Goal: Task Accomplishment & Management: Use online tool/utility

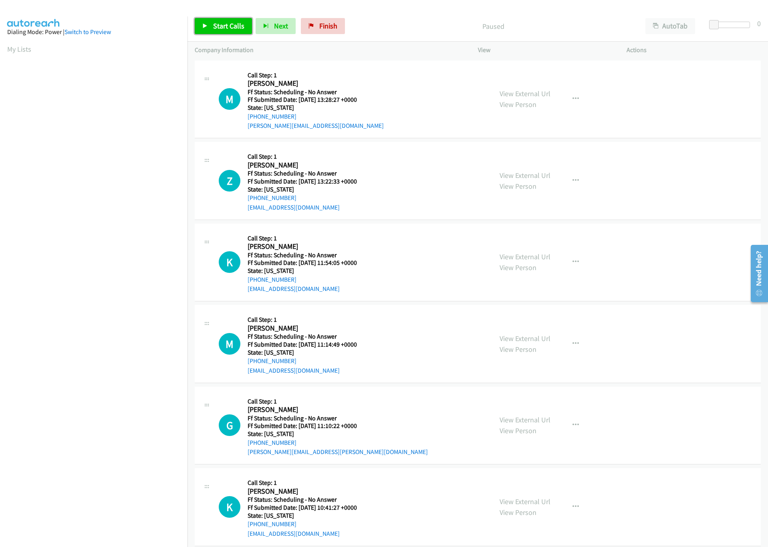
click at [212, 22] on link "Start Calls" at bounding box center [223, 26] width 57 height 16
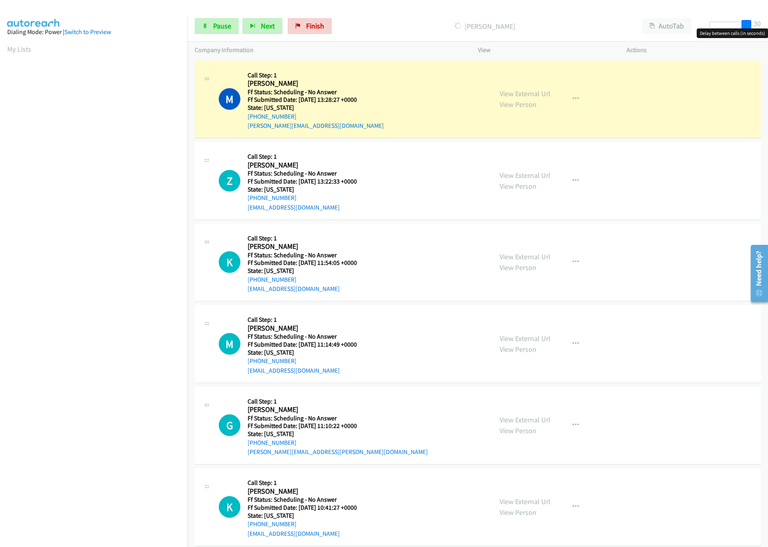
drag, startPoint x: 712, startPoint y: 20, endPoint x: 772, endPoint y: 17, distance: 59.8
click at [768, 17] on html "Start Calls Pause Next Finish Dialing Mel Karakaya AutoTab AutoTab 30 Company I…" at bounding box center [384, 19] width 768 height 38
click at [534, 95] on link "View External Url" at bounding box center [525, 93] width 51 height 9
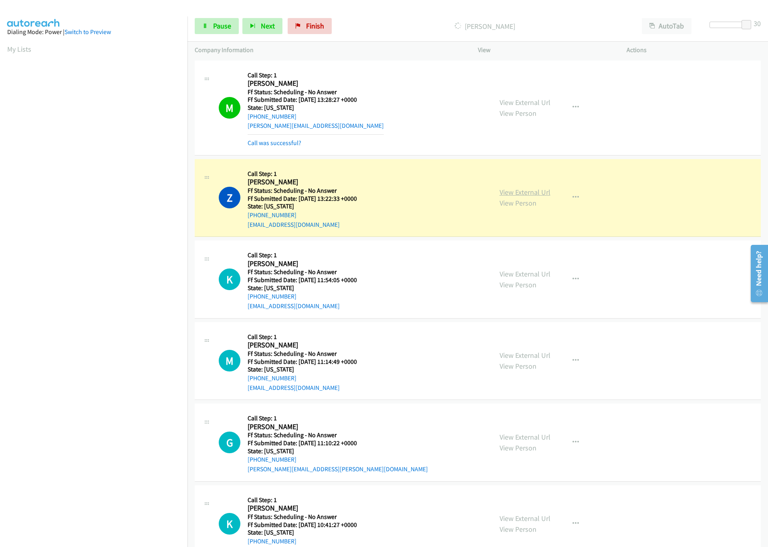
click at [522, 193] on link "View External Url" at bounding box center [525, 192] width 51 height 9
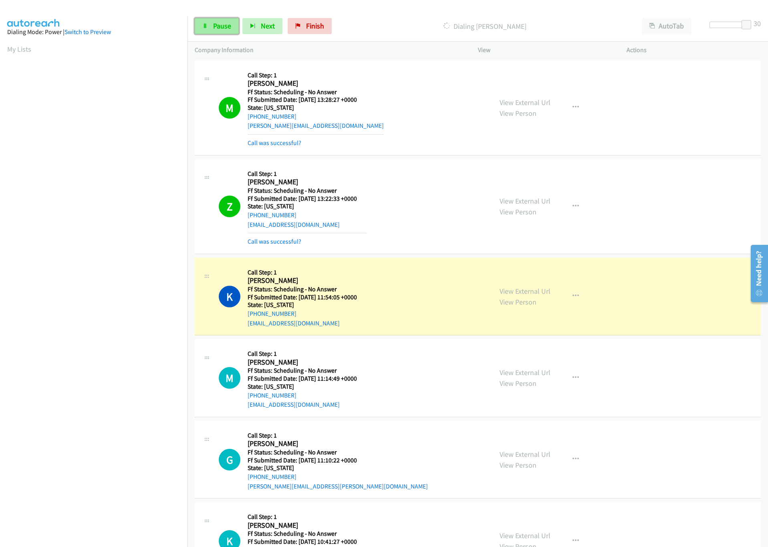
click at [217, 30] on link "Pause" at bounding box center [217, 26] width 44 height 16
click at [534, 289] on link "View External Url" at bounding box center [525, 291] width 51 height 9
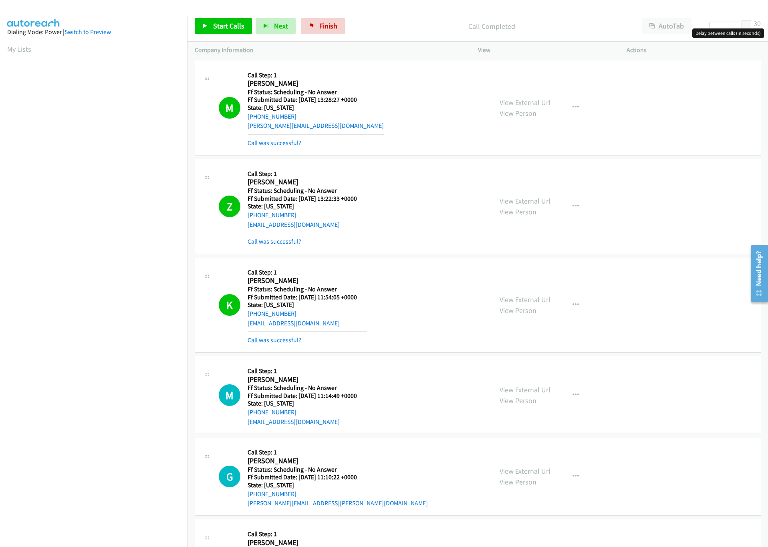
click at [717, 24] on div at bounding box center [728, 25] width 37 height 6
click at [230, 23] on span "Start Calls" at bounding box center [228, 25] width 31 height 9
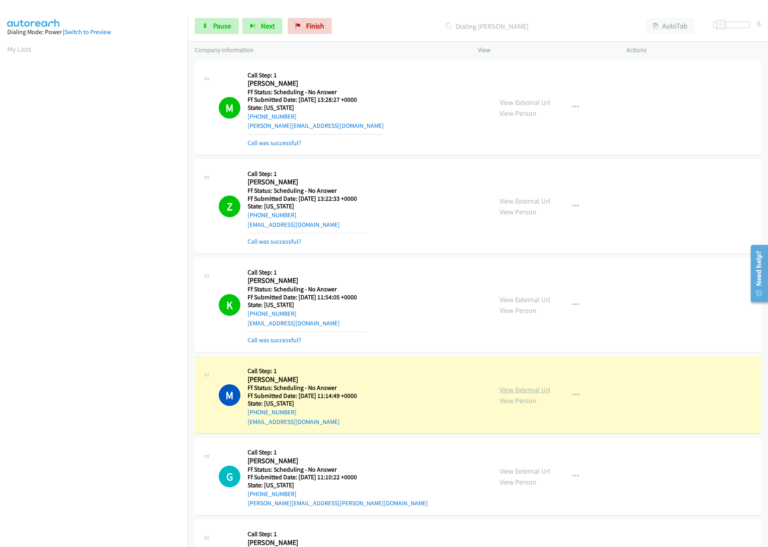
click at [506, 392] on link "View External Url" at bounding box center [525, 389] width 51 height 9
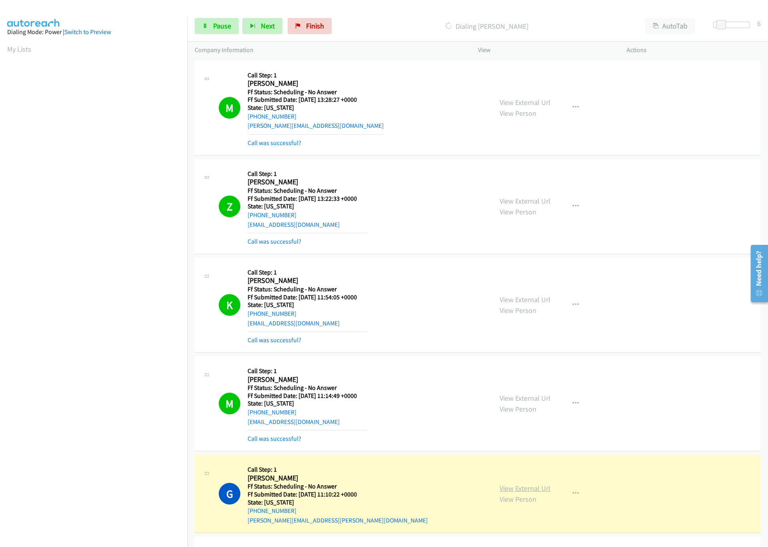
click at [536, 490] on link "View External Url" at bounding box center [525, 488] width 51 height 9
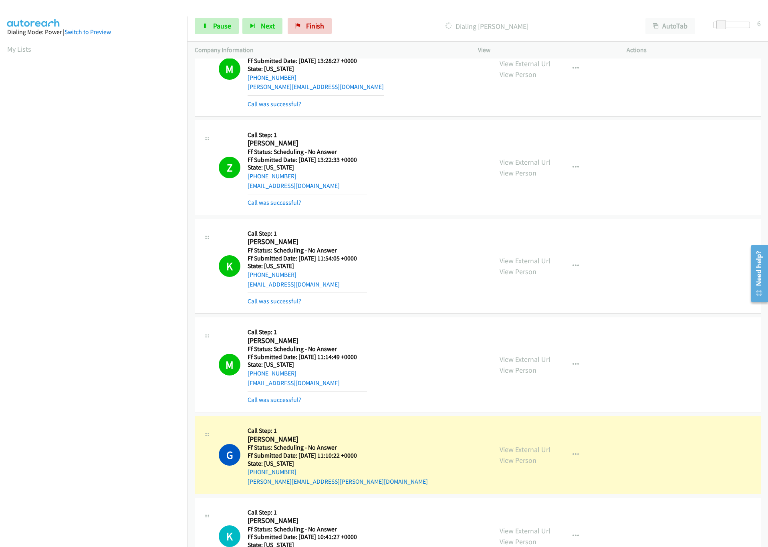
scroll to position [60, 0]
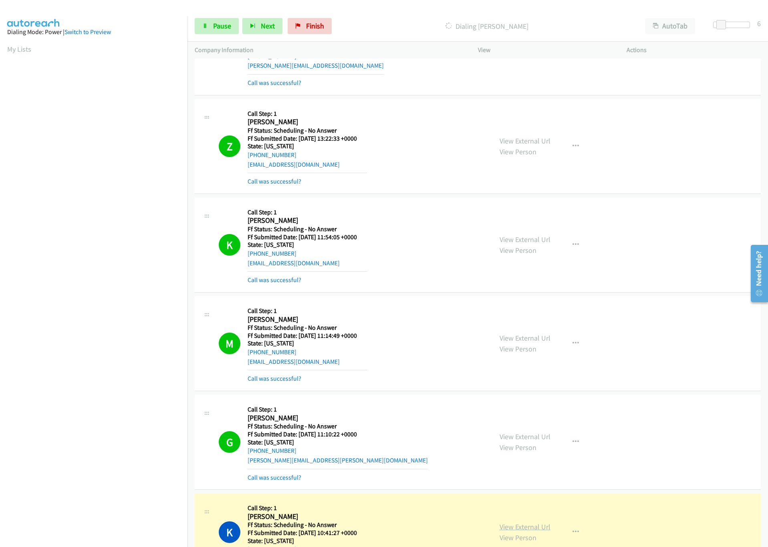
click at [505, 532] on link "View External Url" at bounding box center [525, 526] width 51 height 9
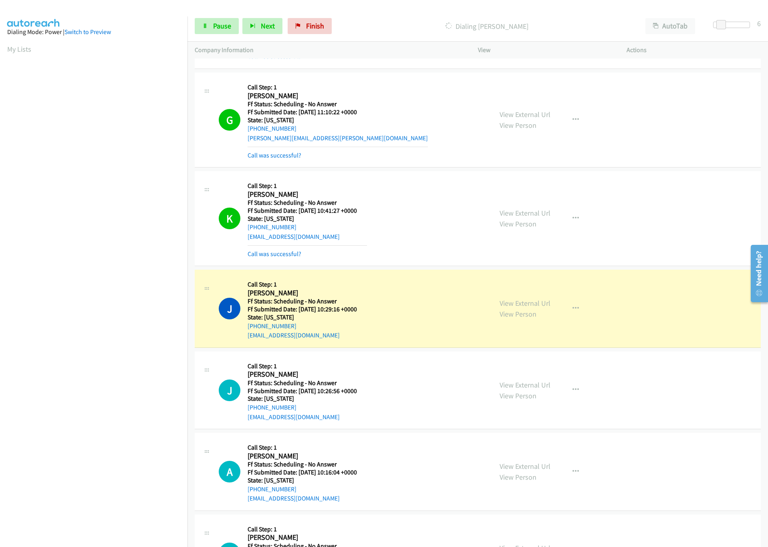
scroll to position [421, 0]
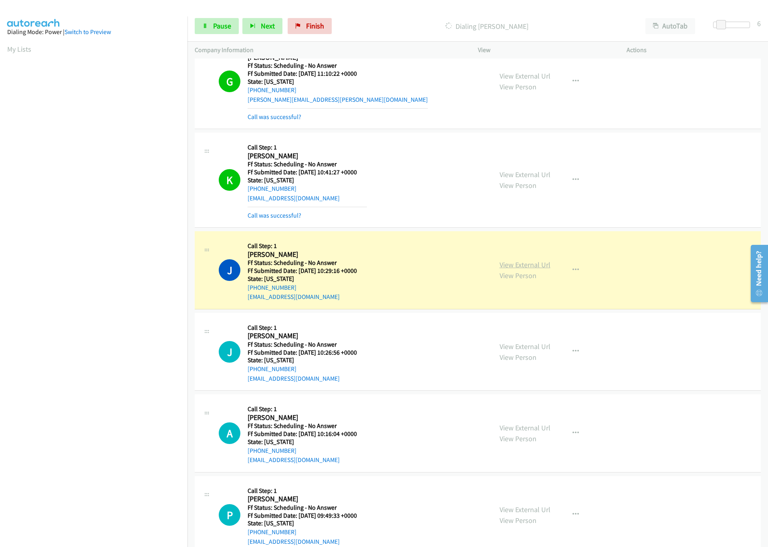
click at [533, 265] on link "View External Url" at bounding box center [525, 264] width 51 height 9
click at [537, 265] on link "View External Url" at bounding box center [525, 264] width 51 height 9
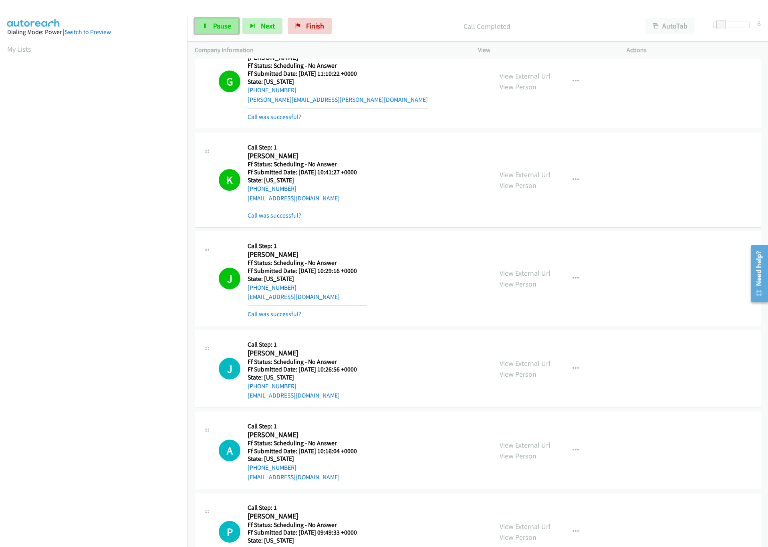
click at [200, 27] on link "Pause" at bounding box center [217, 26] width 44 height 16
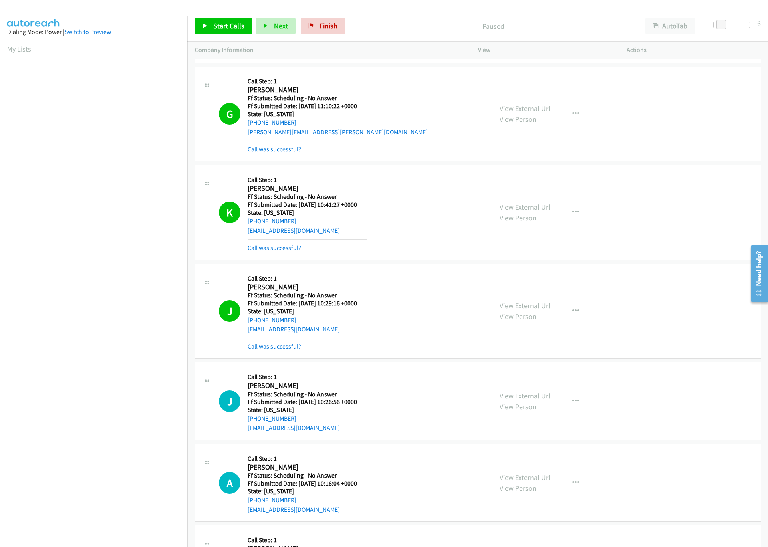
scroll to position [361, 0]
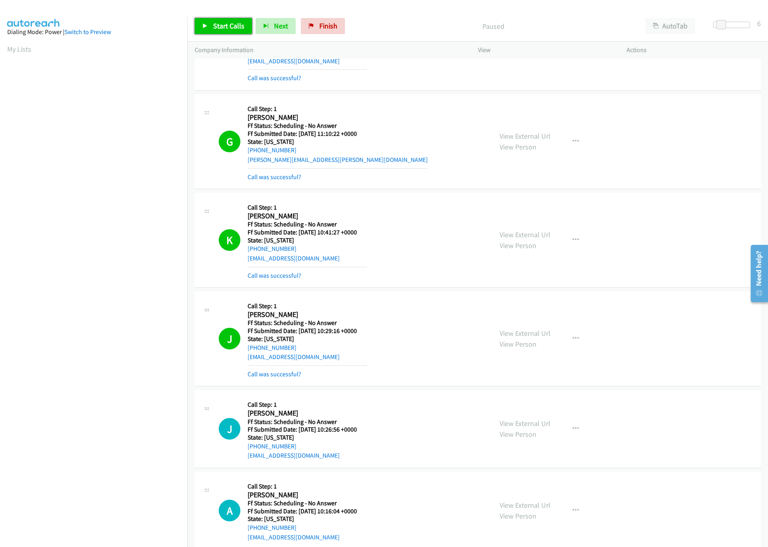
click at [218, 25] on span "Start Calls" at bounding box center [228, 25] width 31 height 9
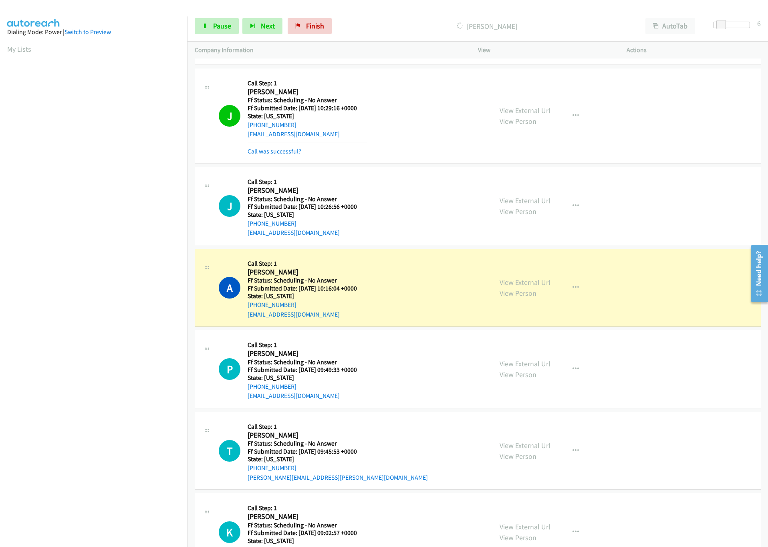
scroll to position [601, 0]
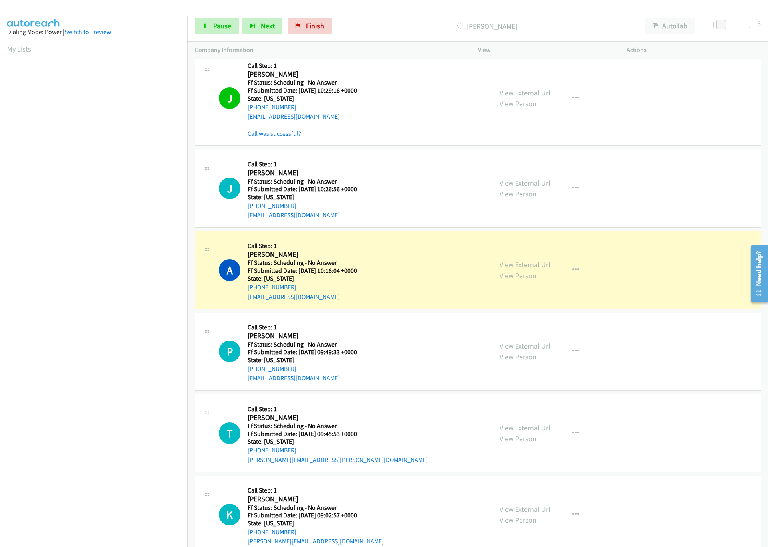
click at [532, 263] on link "View External Url" at bounding box center [525, 264] width 51 height 9
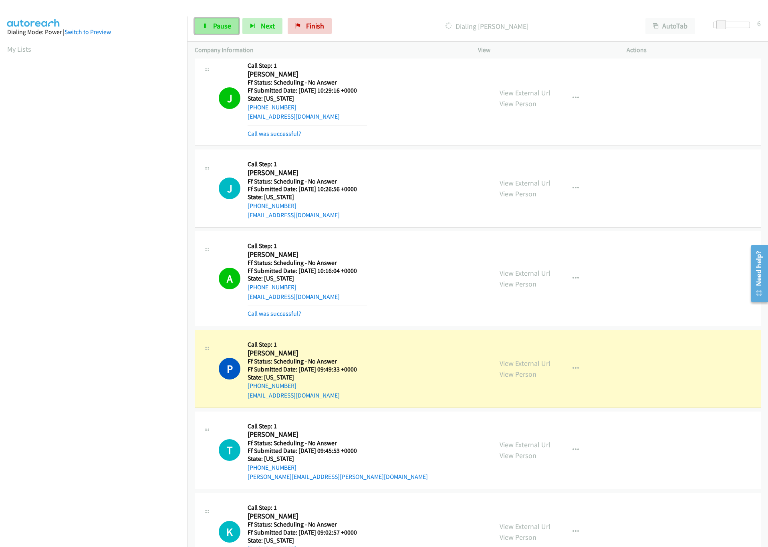
click at [222, 26] on span "Pause" at bounding box center [222, 25] width 18 height 9
click at [532, 368] on link "View External Url" at bounding box center [525, 363] width 51 height 9
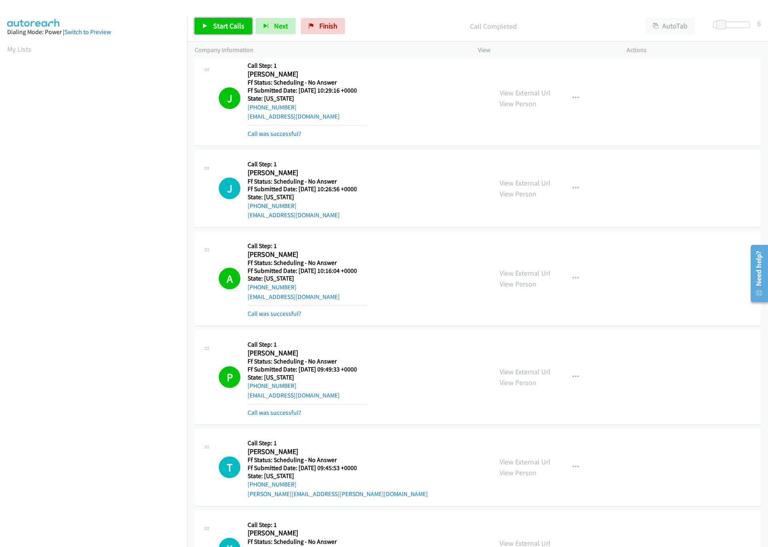
click at [229, 33] on link "Start Calls" at bounding box center [223, 26] width 57 height 16
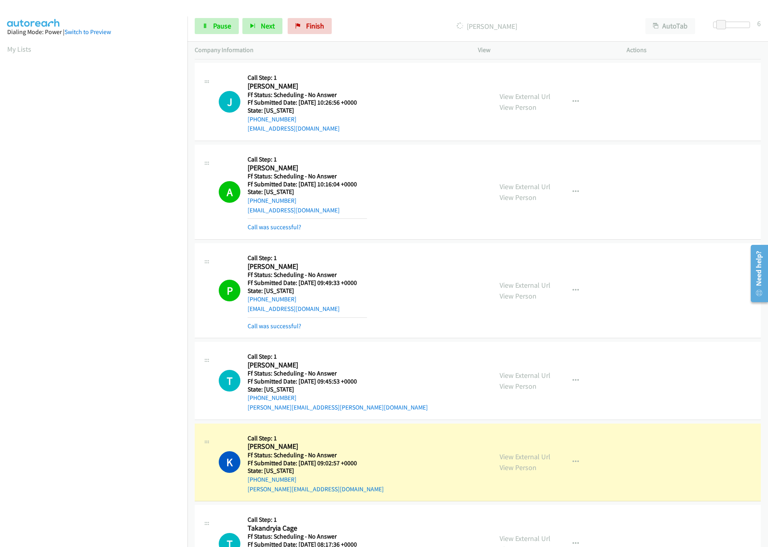
scroll to position [782, 0]
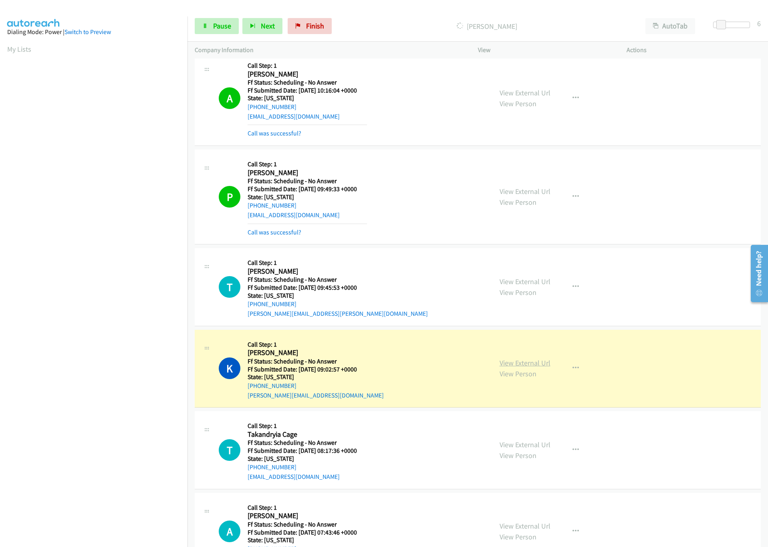
click at [534, 365] on link "View External Url" at bounding box center [525, 362] width 51 height 9
click at [210, 23] on link "Pause" at bounding box center [217, 26] width 44 height 16
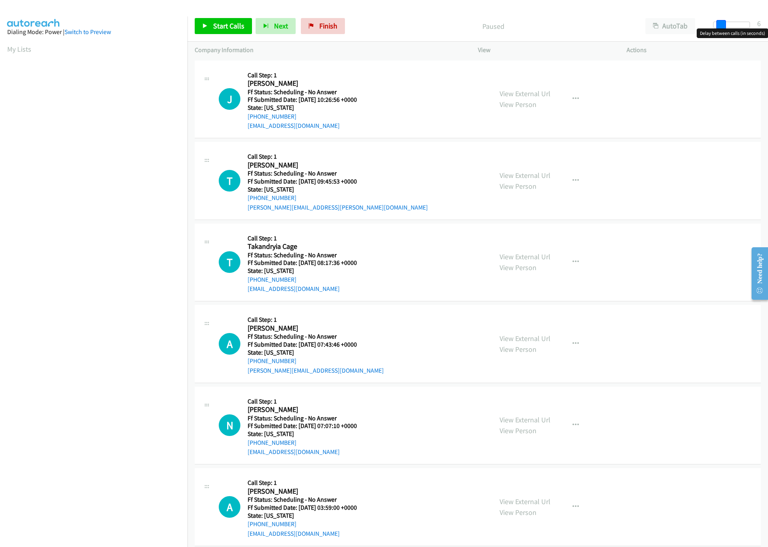
drag, startPoint x: 713, startPoint y: 26, endPoint x: 720, endPoint y: 26, distance: 7.3
click at [720, 26] on span at bounding box center [722, 25] width 10 height 10
click at [233, 26] on span "Start Calls" at bounding box center [228, 25] width 31 height 9
click at [226, 23] on span "Start Calls" at bounding box center [228, 25] width 31 height 9
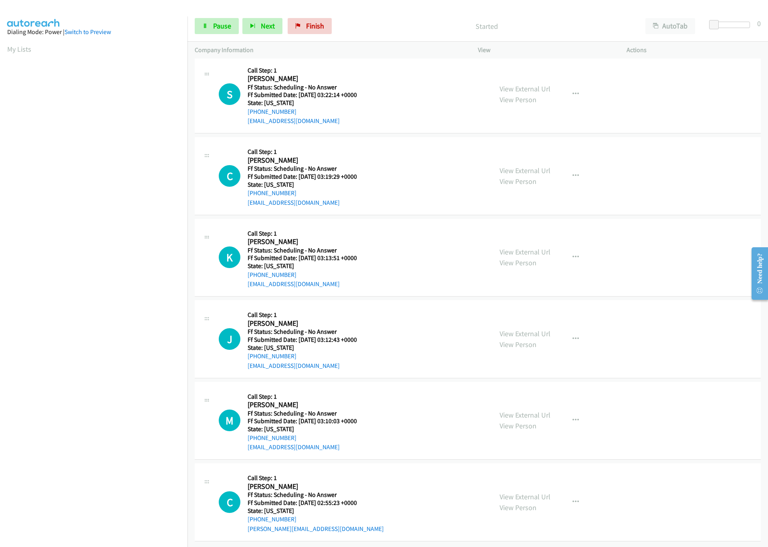
scroll to position [669, 0]
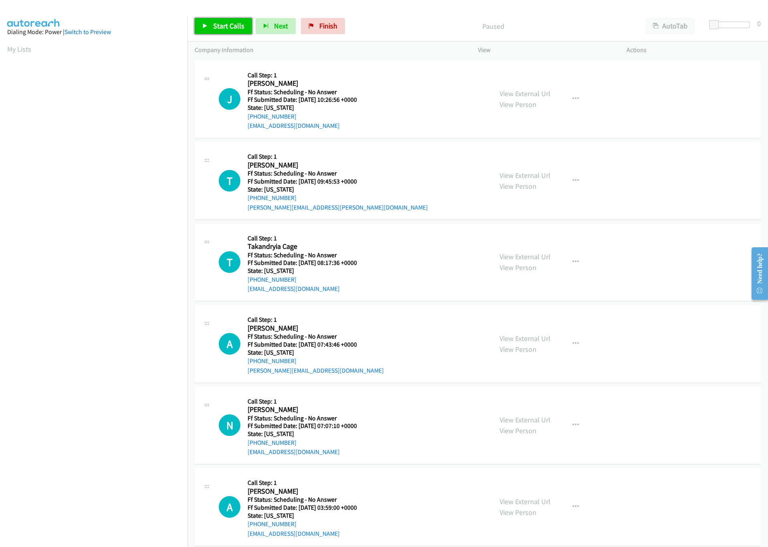
click at [230, 30] on span "Start Calls" at bounding box center [228, 25] width 31 height 9
click at [723, 24] on div at bounding box center [732, 25] width 37 height 6
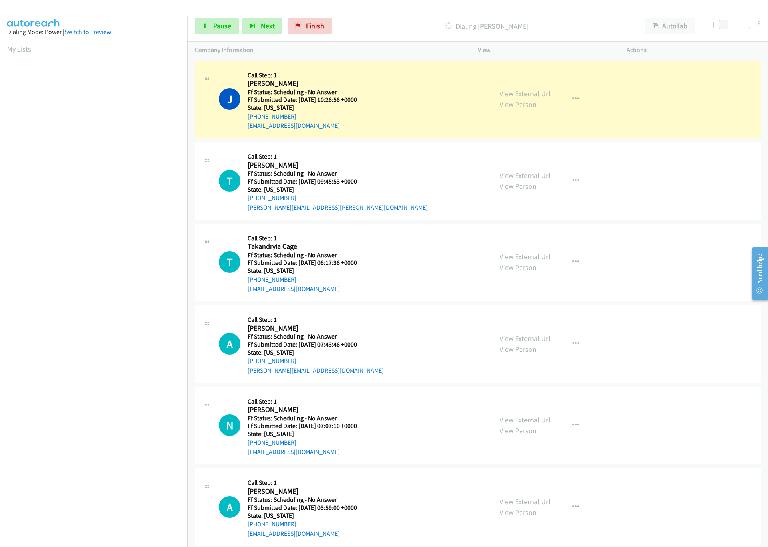
click at [516, 94] on link "View External Url" at bounding box center [525, 93] width 51 height 9
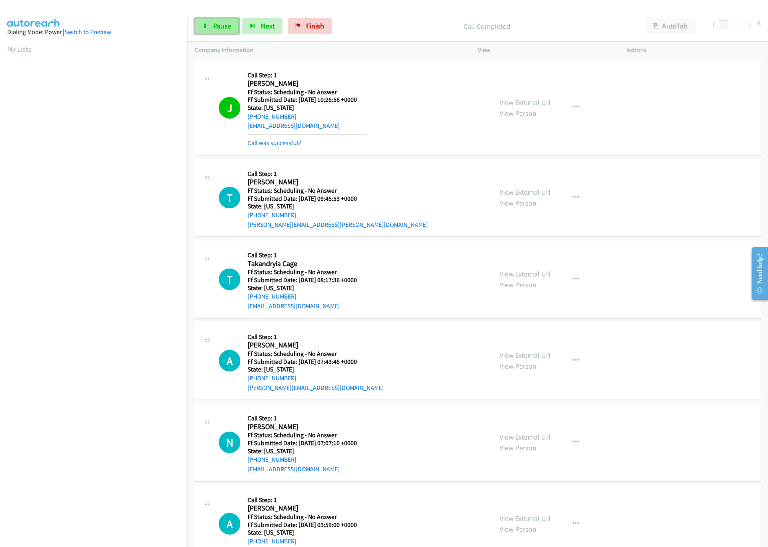
click at [232, 28] on link "Pause" at bounding box center [217, 26] width 44 height 16
click at [209, 30] on link "Start Calls" at bounding box center [223, 26] width 57 height 16
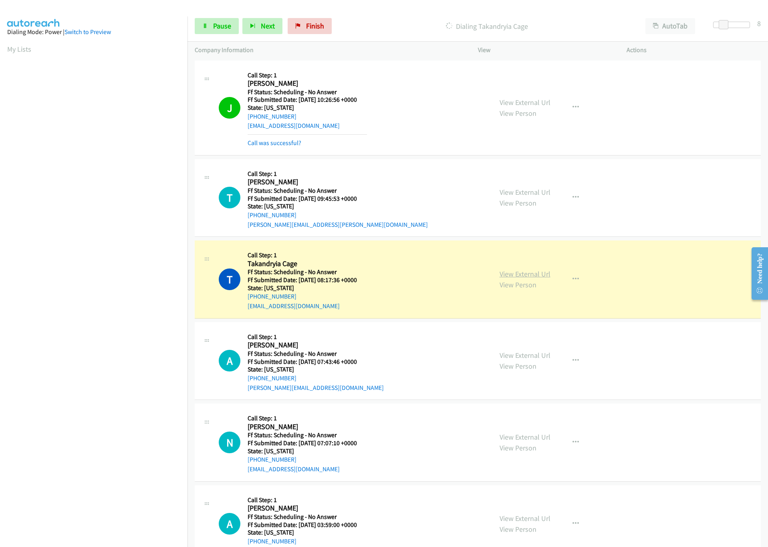
click at [526, 272] on link "View External Url" at bounding box center [525, 273] width 51 height 9
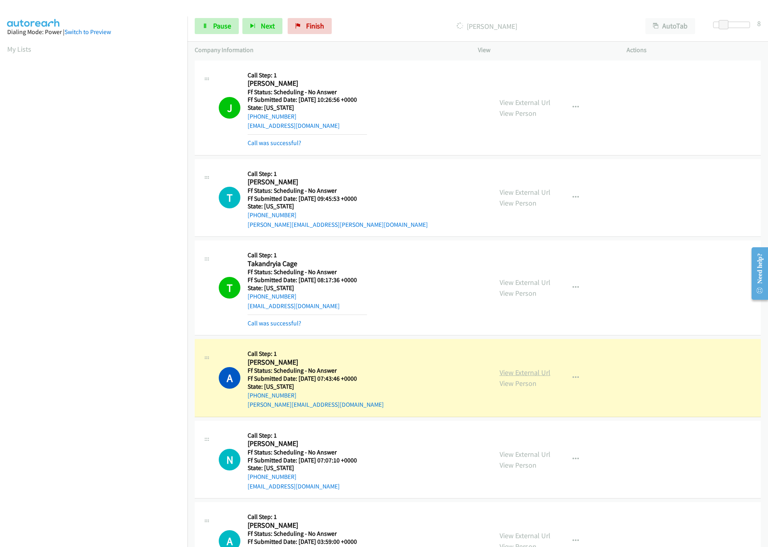
click at [509, 373] on link "View External Url" at bounding box center [525, 372] width 51 height 9
click at [217, 24] on span "Pause" at bounding box center [222, 25] width 18 height 9
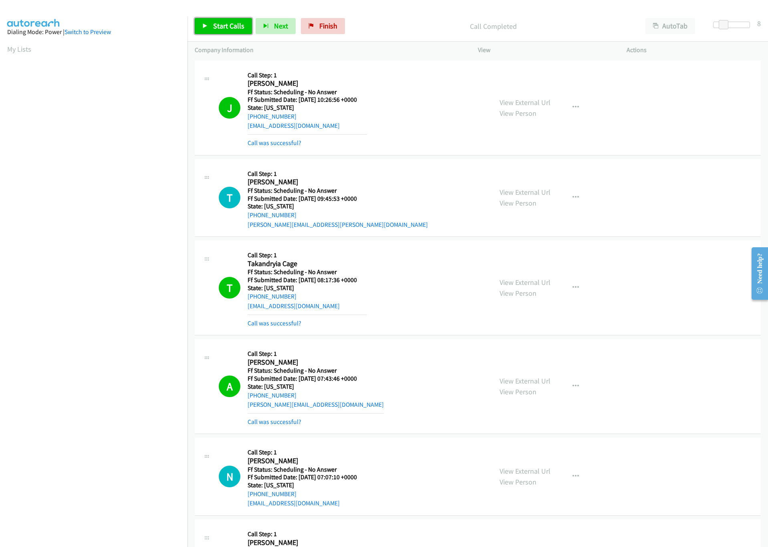
click at [214, 18] on link "Start Calls" at bounding box center [223, 26] width 57 height 16
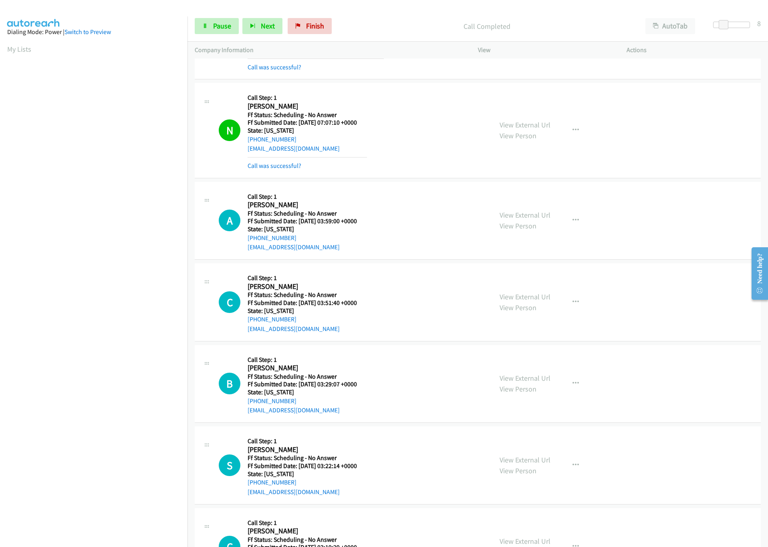
scroll to position [361, 0]
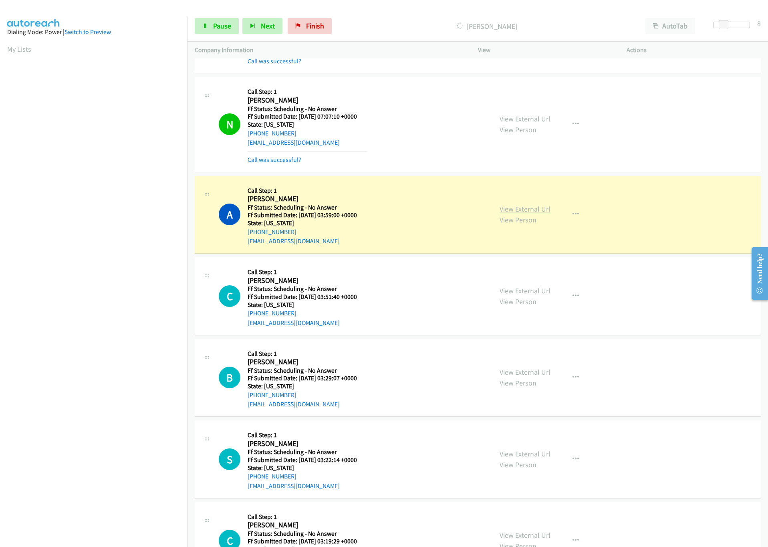
click at [527, 212] on link "View External Url" at bounding box center [525, 208] width 51 height 9
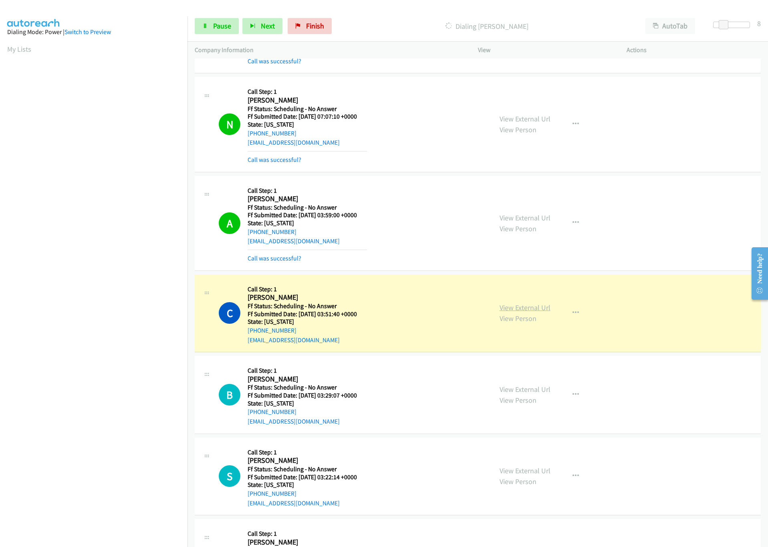
click at [517, 311] on link "View External Url" at bounding box center [525, 307] width 51 height 9
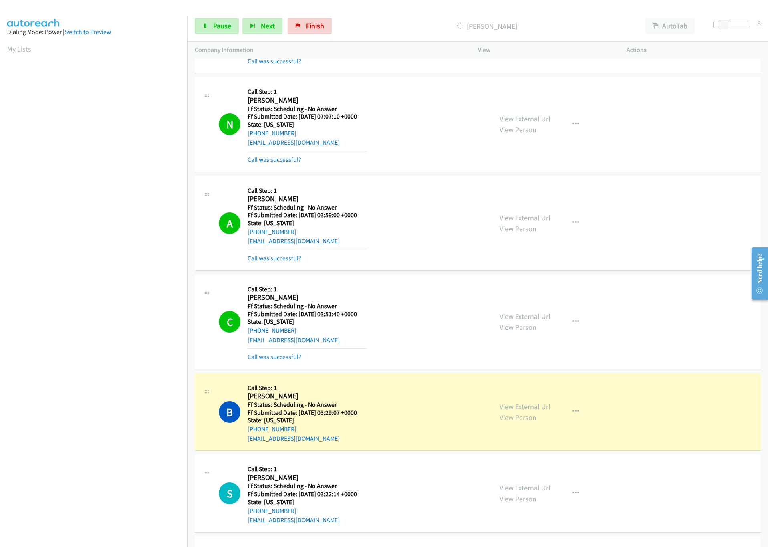
click at [127, 445] on section at bounding box center [93, 254] width 173 height 384
click at [523, 406] on link "View External Url" at bounding box center [525, 406] width 51 height 9
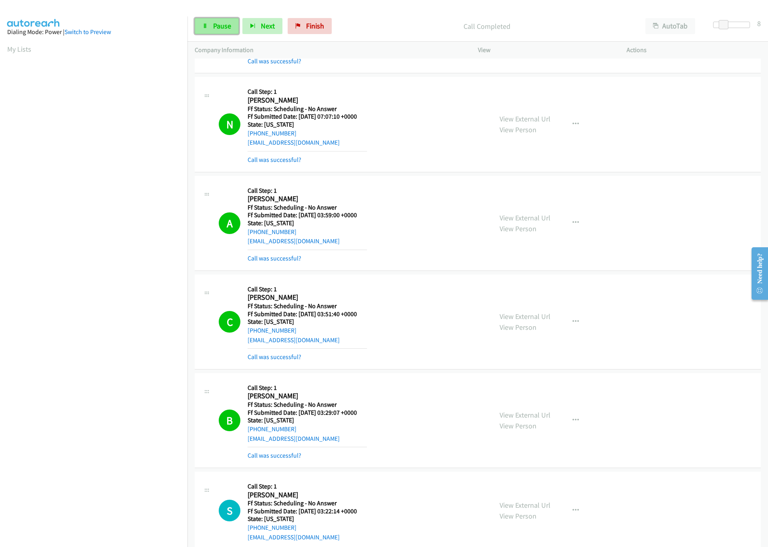
drag, startPoint x: 219, startPoint y: 25, endPoint x: 229, endPoint y: 23, distance: 9.9
click at [220, 25] on span "Pause" at bounding box center [222, 25] width 18 height 9
click at [231, 33] on link "Start Calls" at bounding box center [223, 26] width 57 height 16
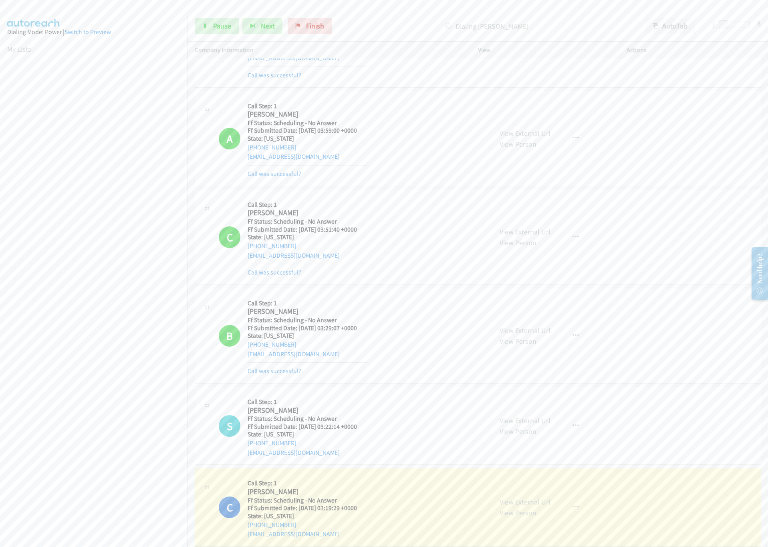
scroll to position [601, 0]
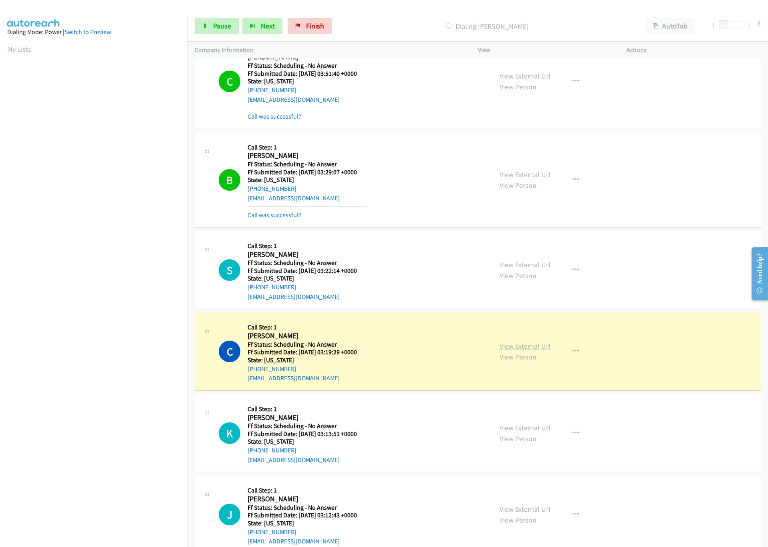
click at [525, 349] on link "View External Url" at bounding box center [525, 346] width 51 height 9
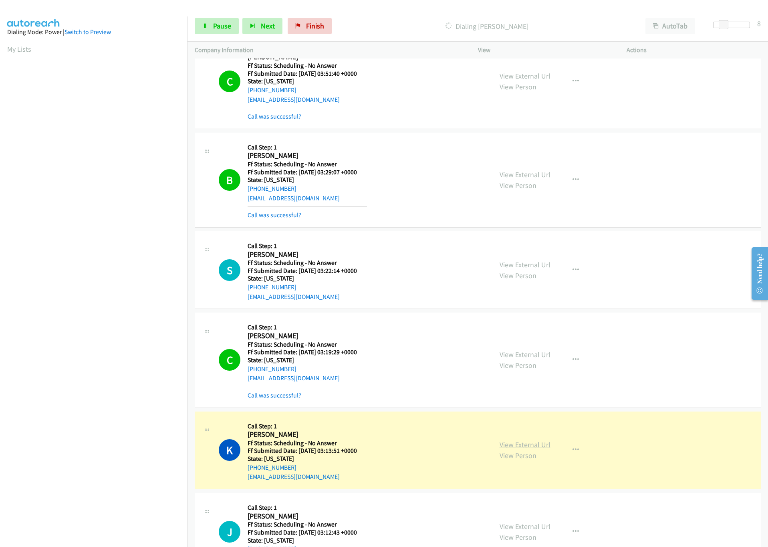
click at [519, 449] on link "View External Url" at bounding box center [525, 444] width 51 height 9
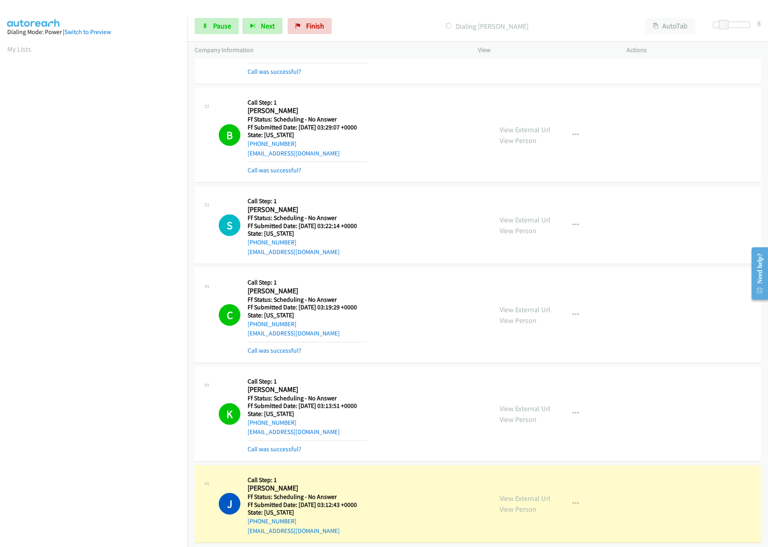
scroll to position [722, 0]
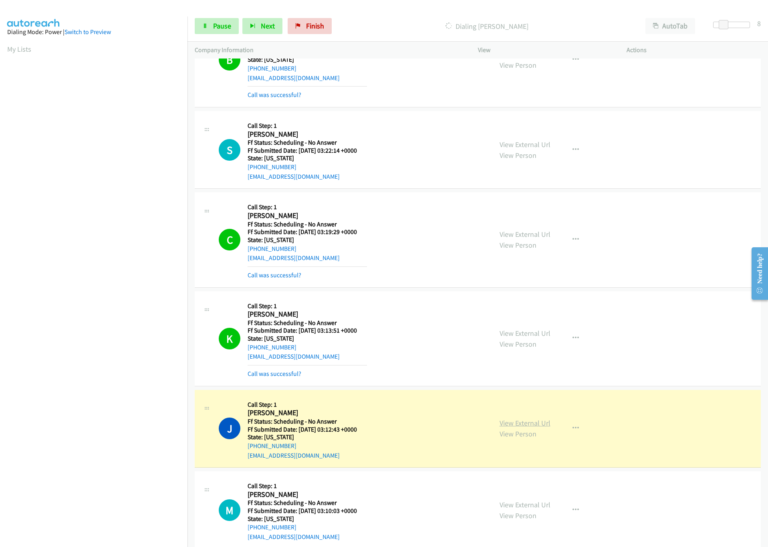
click at [504, 428] on link "View External Url" at bounding box center [525, 422] width 51 height 9
click at [222, 23] on span "Pause" at bounding box center [222, 25] width 18 height 9
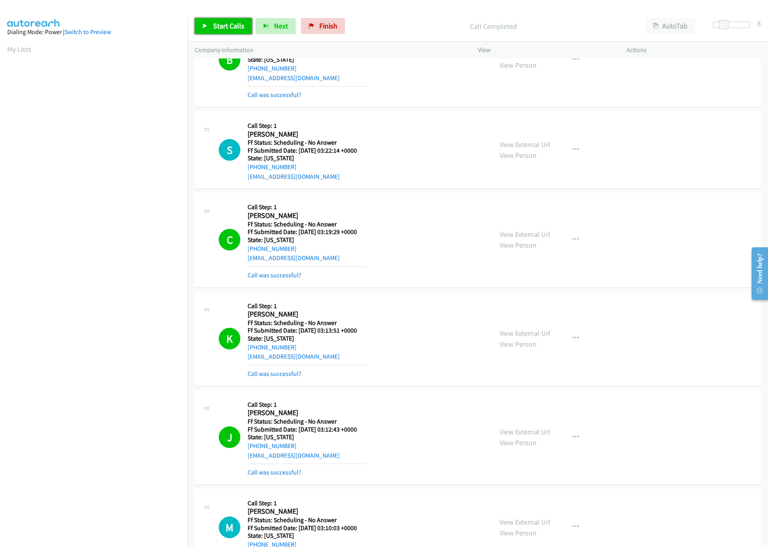
click at [232, 28] on span "Start Calls" at bounding box center [228, 25] width 31 height 9
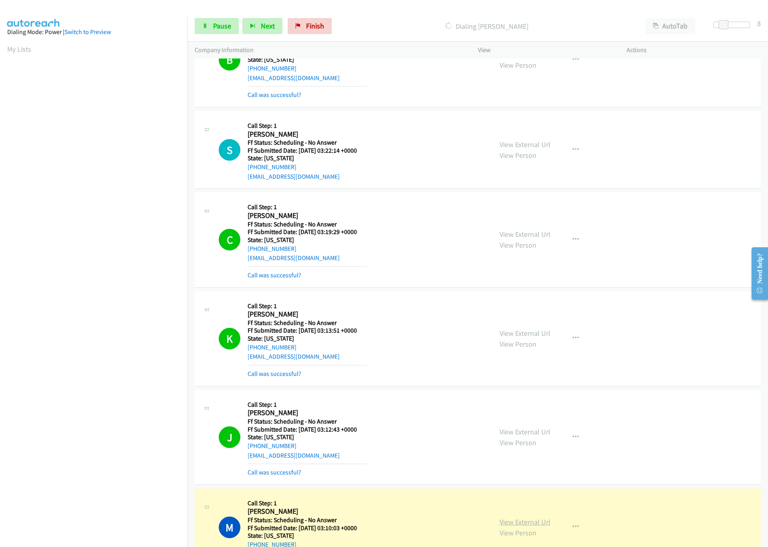
click at [511, 525] on link "View External Url" at bounding box center [525, 521] width 51 height 9
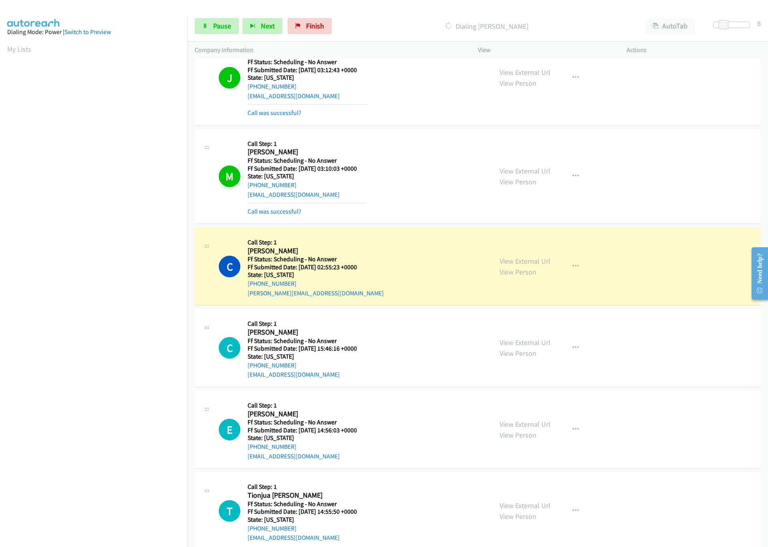
scroll to position [1082, 0]
click at [522, 265] on link "View External Url" at bounding box center [525, 259] width 51 height 9
click at [222, 26] on span "Pause" at bounding box center [222, 25] width 18 height 9
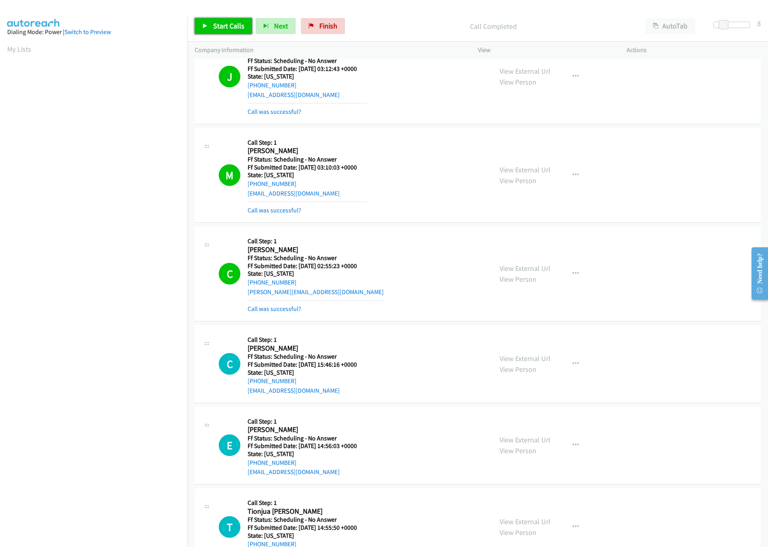
click at [215, 23] on span "Start Calls" at bounding box center [228, 25] width 31 height 9
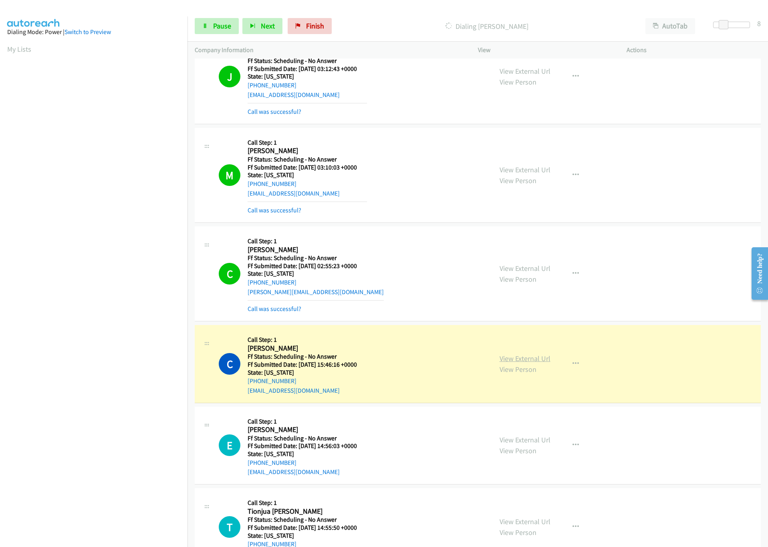
click at [536, 362] on link "View External Url" at bounding box center [525, 358] width 51 height 9
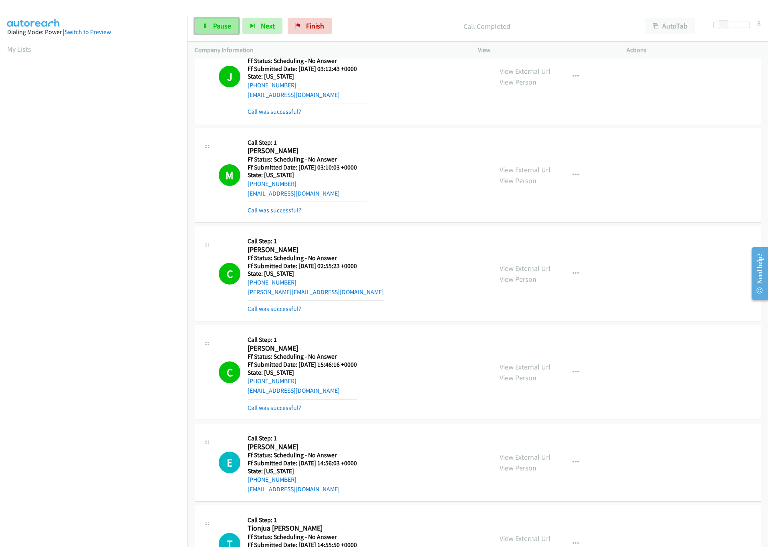
click at [230, 28] on span "Pause" at bounding box center [222, 25] width 18 height 9
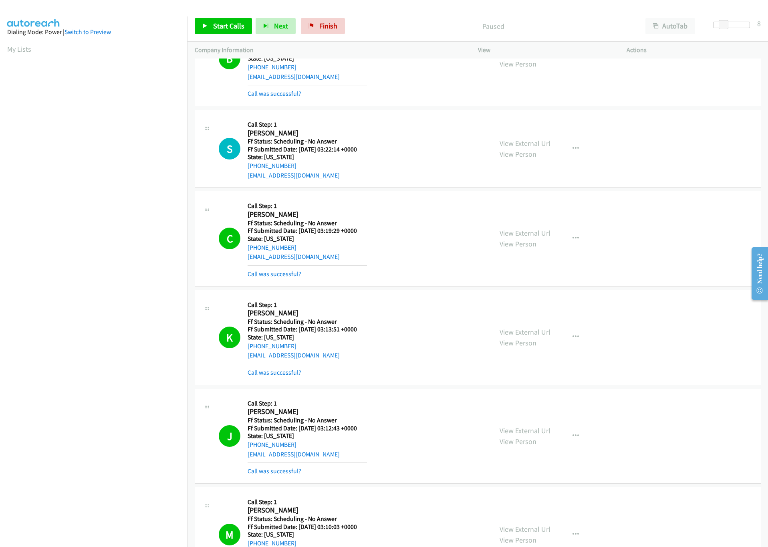
scroll to position [722, 0]
click at [223, 29] on span "Start Calls" at bounding box center [228, 25] width 31 height 9
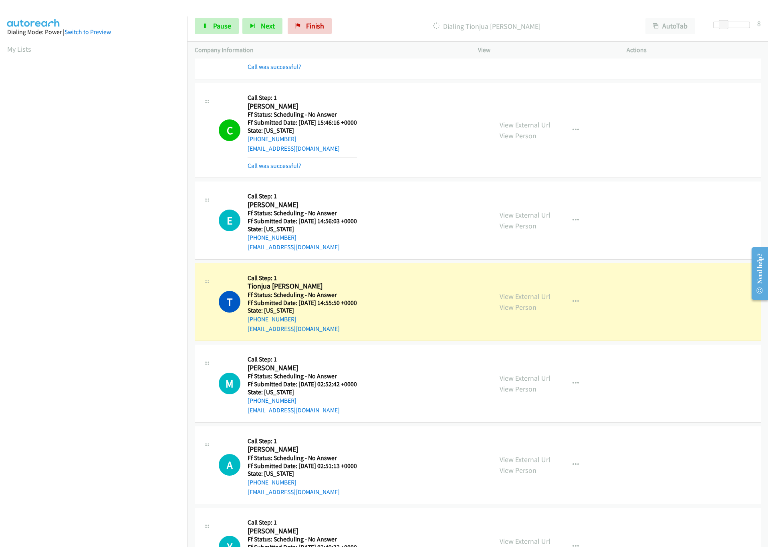
scroll to position [1443, 0]
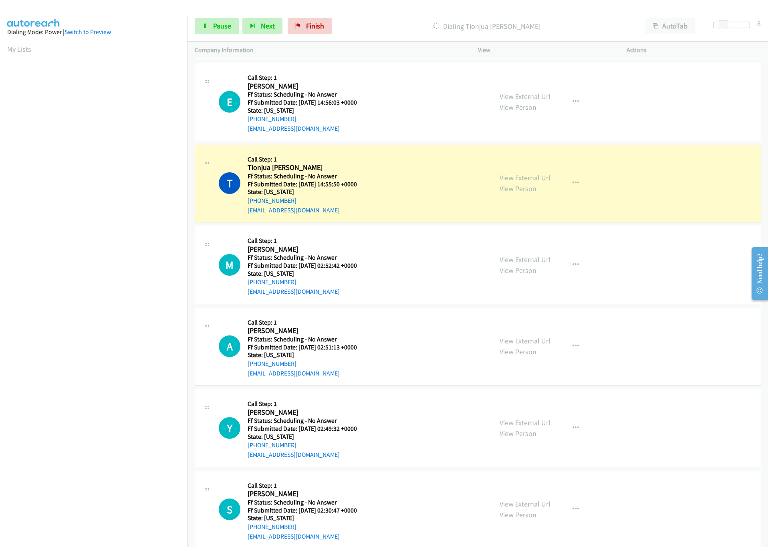
click at [532, 182] on link "View External Url" at bounding box center [525, 177] width 51 height 9
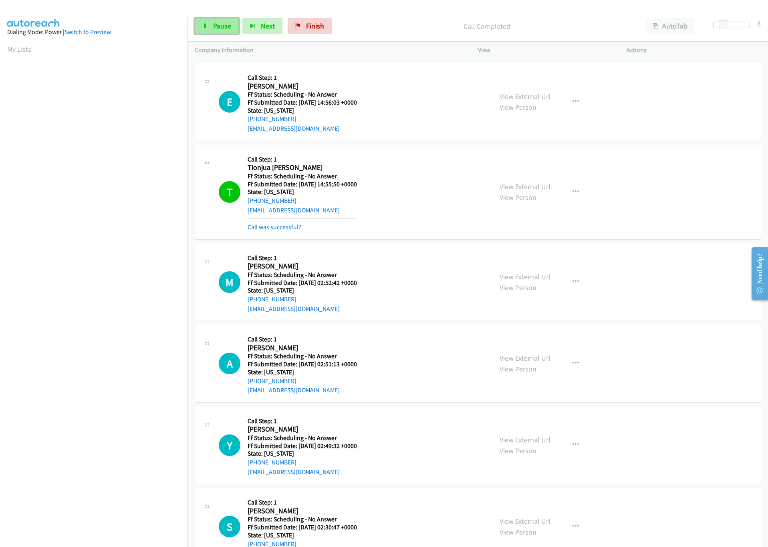
click at [225, 23] on span "Pause" at bounding box center [222, 25] width 18 height 9
click at [319, 30] on span "Finish" at bounding box center [328, 25] width 18 height 9
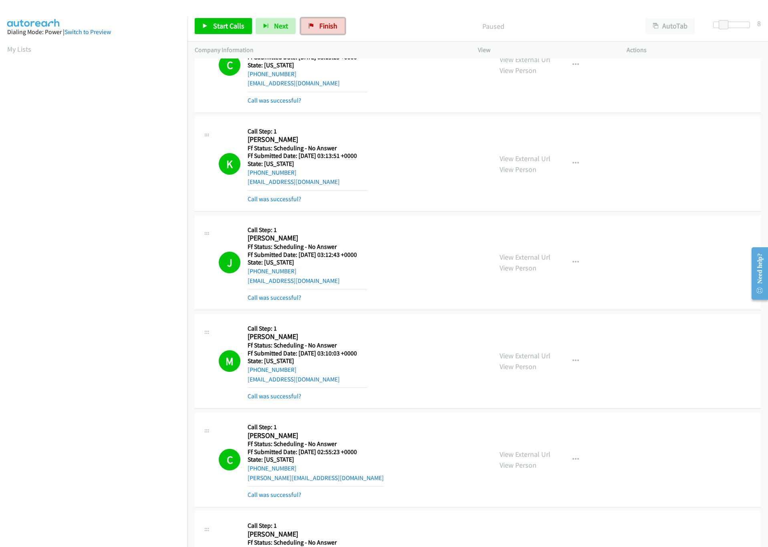
scroll to position [902, 0]
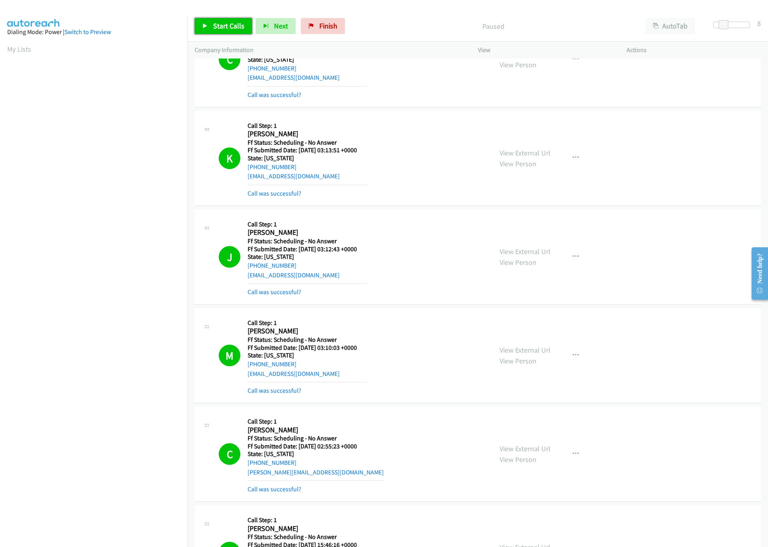
click at [234, 22] on span "Start Calls" at bounding box center [228, 25] width 31 height 9
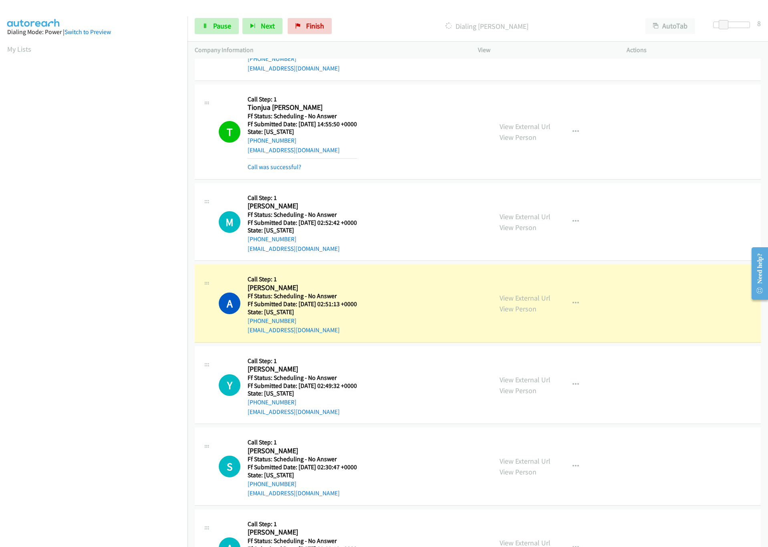
scroll to position [1563, 0]
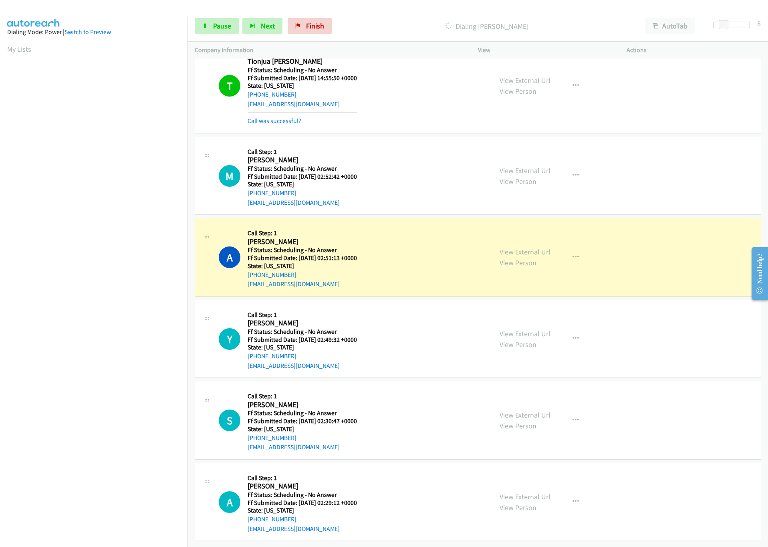
click at [526, 247] on link "View External Url" at bounding box center [525, 251] width 51 height 9
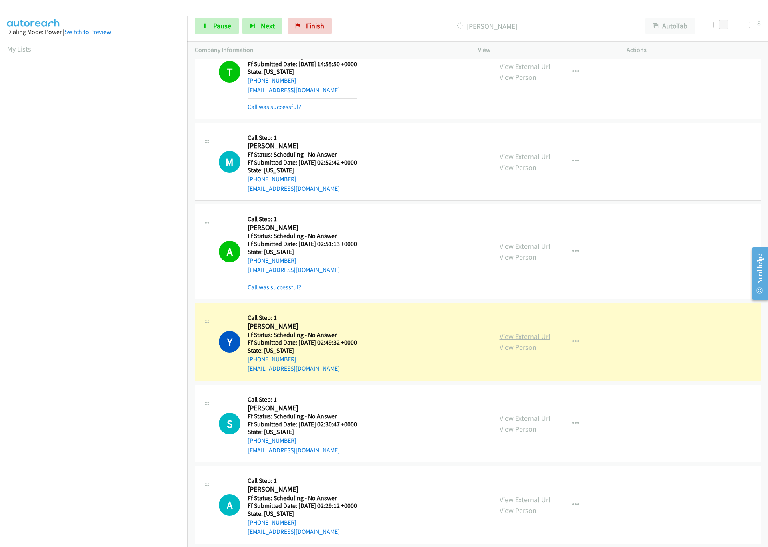
click at [513, 340] on link "View External Url" at bounding box center [525, 336] width 51 height 9
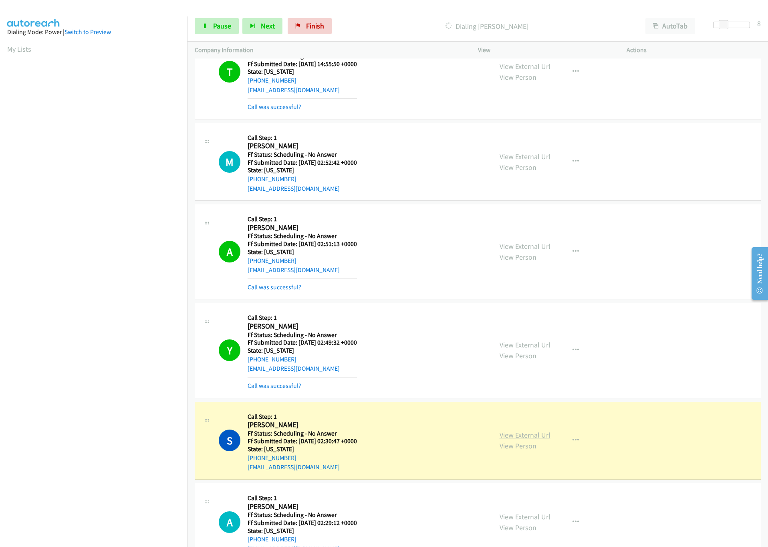
click at [526, 440] on link "View External Url" at bounding box center [525, 435] width 51 height 9
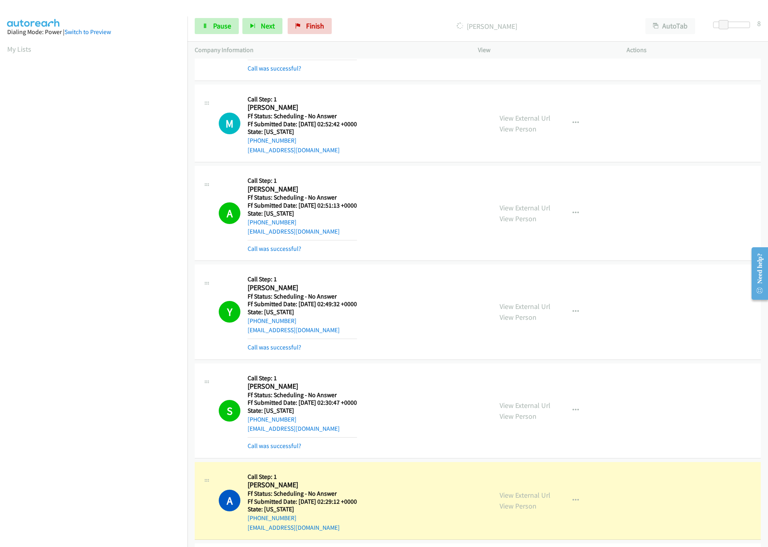
scroll to position [1623, 0]
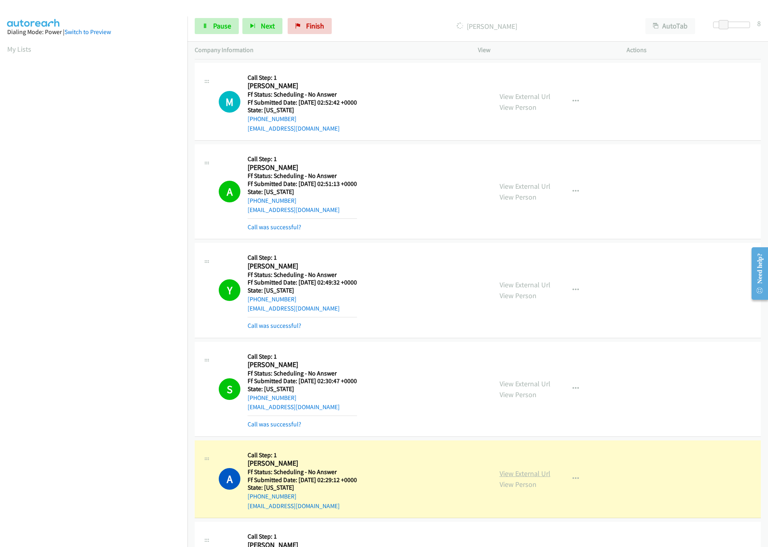
click at [530, 478] on link "View External Url" at bounding box center [525, 473] width 51 height 9
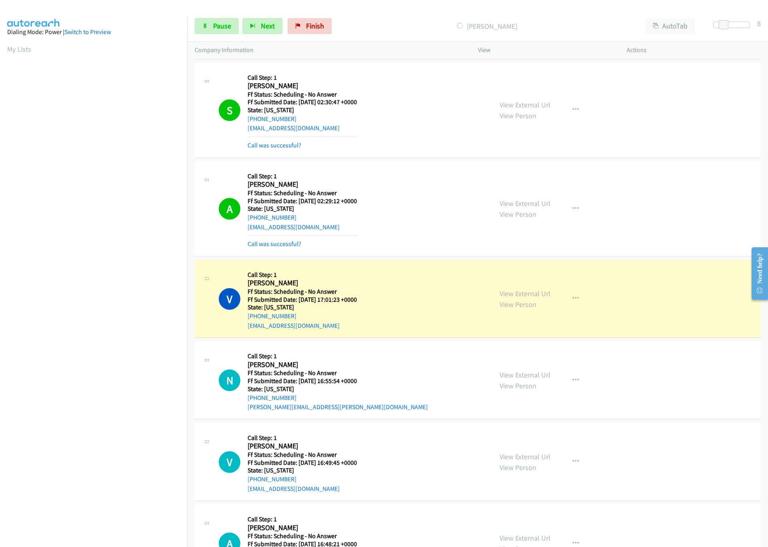
scroll to position [1924, 0]
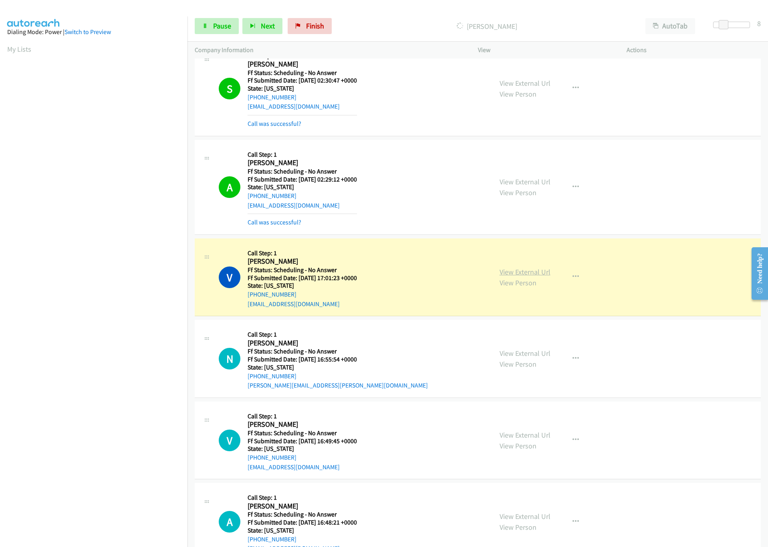
click at [522, 277] on link "View External Url" at bounding box center [525, 271] width 51 height 9
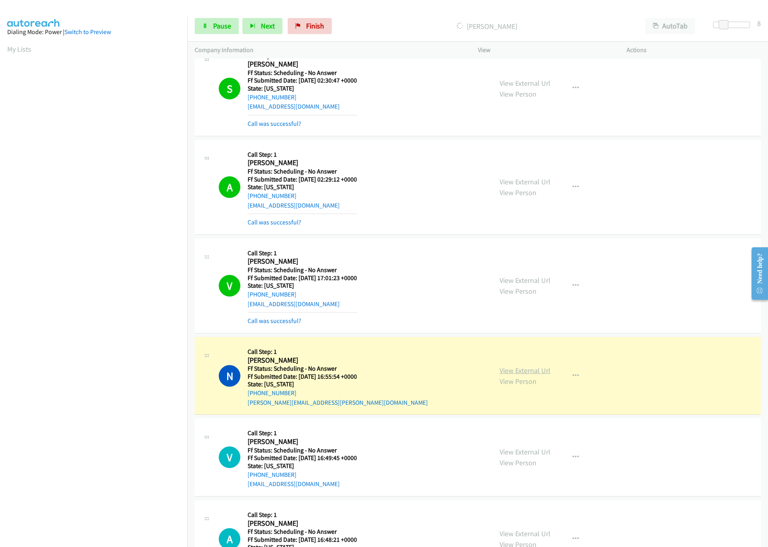
click at [513, 375] on link "View External Url" at bounding box center [525, 370] width 51 height 9
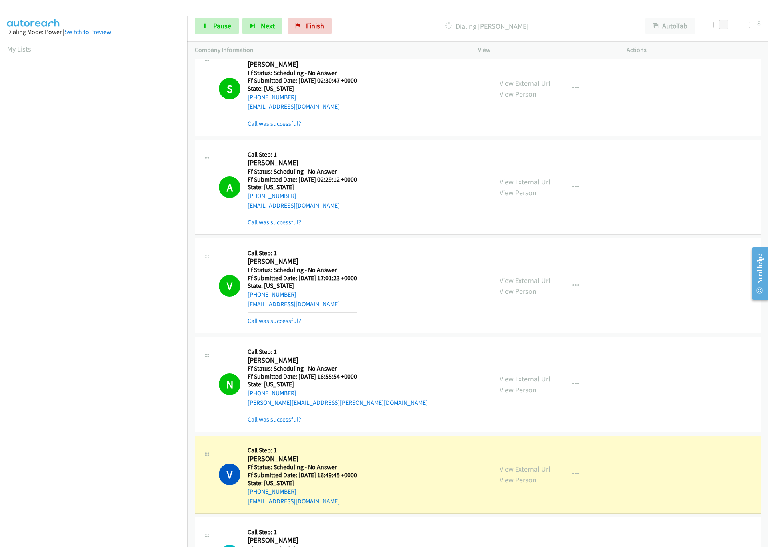
click at [538, 474] on link "View External Url" at bounding box center [525, 469] width 51 height 9
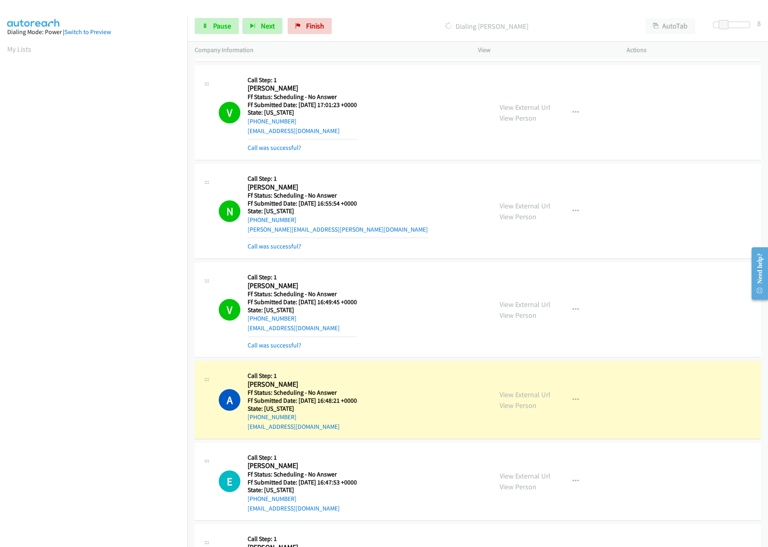
scroll to position [2104, 0]
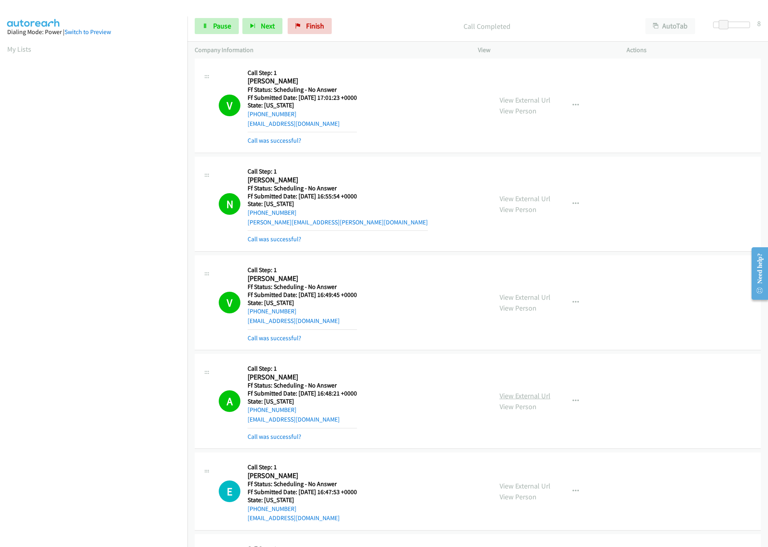
click at [519, 400] on link "View External Url" at bounding box center [525, 395] width 51 height 9
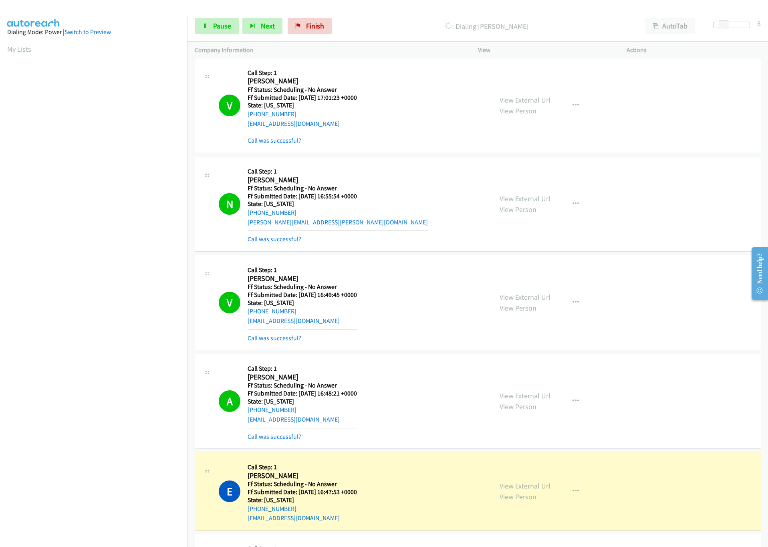
click at [527, 491] on link "View External Url" at bounding box center [525, 485] width 51 height 9
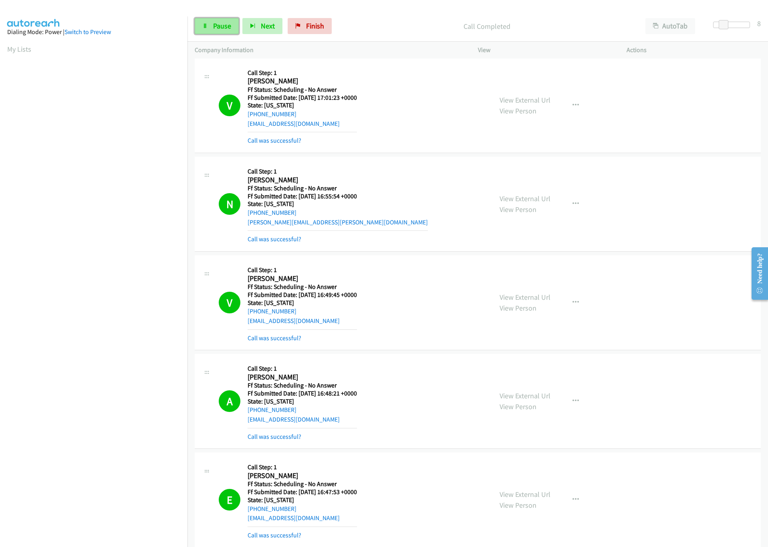
click at [215, 29] on span "Pause" at bounding box center [222, 25] width 18 height 9
